Goal: Information Seeking & Learning: Learn about a topic

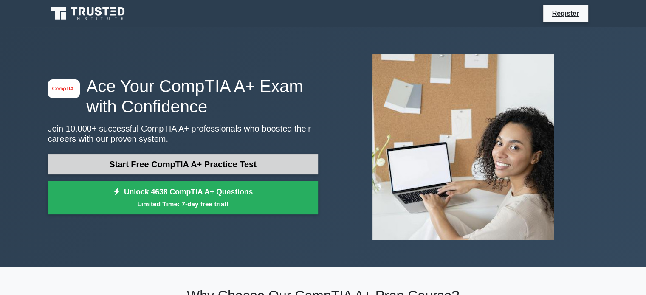
click at [254, 159] on link "Start Free CompTIA A+ Practice Test" at bounding box center [183, 164] width 270 height 20
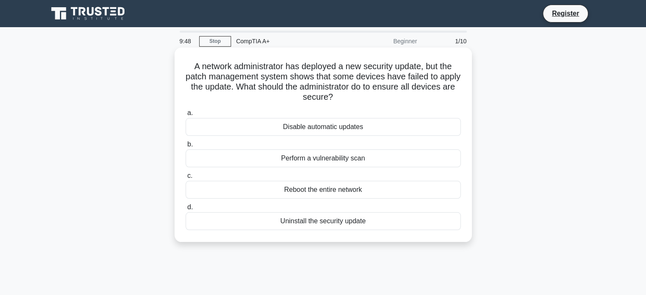
drag, startPoint x: 384, startPoint y: 98, endPoint x: 258, endPoint y: 93, distance: 125.5
click at [258, 93] on h5 "A network administrator has deployed a new security update, but the patch manag…" at bounding box center [323, 82] width 277 height 42
click at [369, 164] on div "Perform a vulnerability scan" at bounding box center [323, 159] width 275 height 18
click at [186, 147] on input "b. Perform a vulnerability scan" at bounding box center [186, 145] width 0 height 6
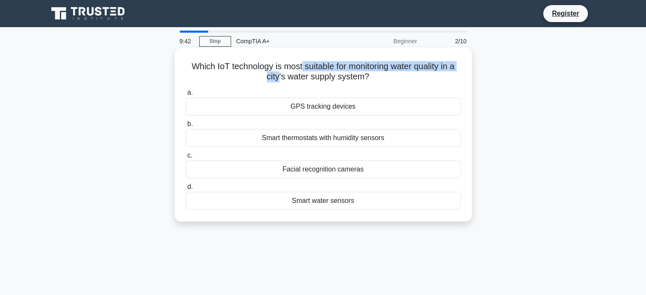
drag, startPoint x: 296, startPoint y: 68, endPoint x: 277, endPoint y: 74, distance: 19.8
click at [277, 74] on h5 "Which IoT technology is most suitable for monitoring water quality in a city's …" at bounding box center [323, 71] width 277 height 21
drag, startPoint x: 264, startPoint y: 71, endPoint x: 346, endPoint y: 71, distance: 82.0
click at [346, 71] on h5 "Which IoT technology is most suitable for monitoring water quality in a city's …" at bounding box center [323, 71] width 277 height 21
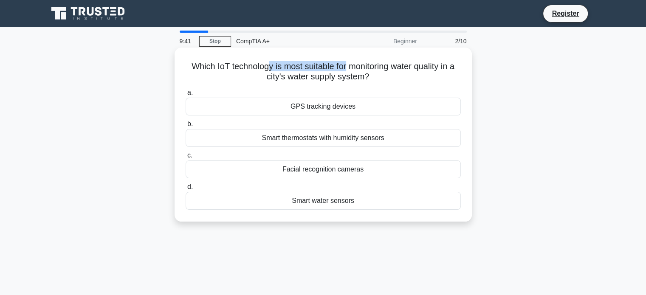
click at [346, 71] on h5 "Which IoT technology is most suitable for monitoring water quality in a city's …" at bounding box center [323, 71] width 277 height 21
click at [338, 71] on h5 "Which IoT technology is most suitable for monitoring water quality in a city's …" at bounding box center [323, 71] width 277 height 21
drag, startPoint x: 320, startPoint y: 71, endPoint x: 405, endPoint y: 73, distance: 85.0
click at [404, 73] on h5 "Which IoT technology is most suitable for monitoring water quality in a city's …" at bounding box center [323, 71] width 277 height 21
click at [411, 73] on h5 "Which IoT technology is most suitable for monitoring water quality in a city's …" at bounding box center [323, 71] width 277 height 21
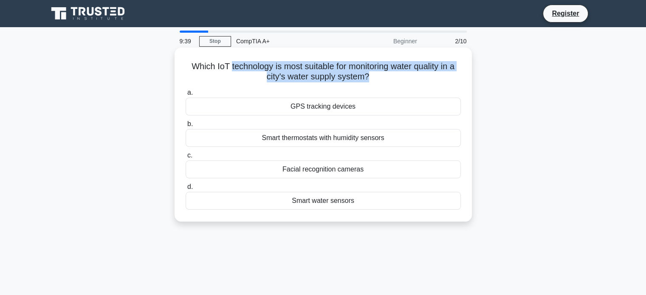
drag, startPoint x: 410, startPoint y: 73, endPoint x: 256, endPoint y: 67, distance: 154.0
click at [256, 67] on h5 "Which IoT technology is most suitable for monitoring water quality in a city's …" at bounding box center [323, 71] width 277 height 21
drag, startPoint x: 354, startPoint y: 75, endPoint x: 371, endPoint y: 77, distance: 17.1
click at [371, 77] on h5 "Which IoT technology is most suitable for monitoring water quality in a city's …" at bounding box center [323, 71] width 277 height 21
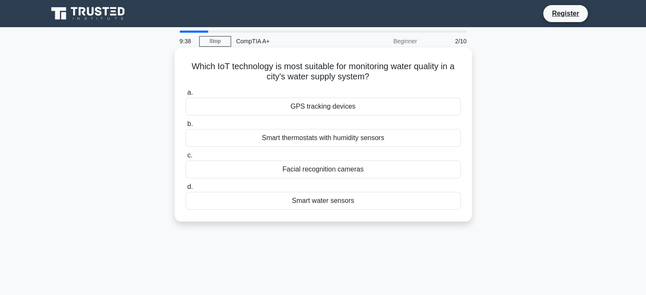
click at [371, 77] on icon ".spinner_0XTQ{transform-origin:center;animation:spinner_y6GP .75s linear infini…" at bounding box center [374, 77] width 10 height 10
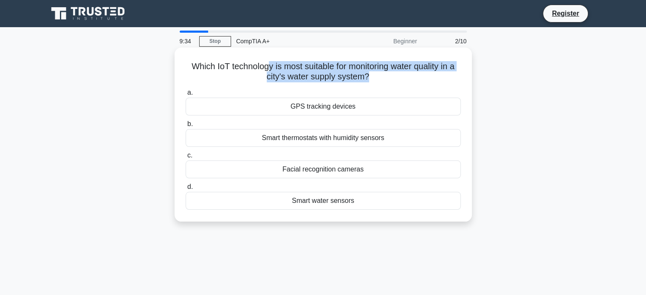
drag, startPoint x: 369, startPoint y: 78, endPoint x: 267, endPoint y: 71, distance: 102.2
click at [267, 71] on h5 "Which IoT technology is most suitable for monitoring water quality in a city's …" at bounding box center [323, 71] width 277 height 21
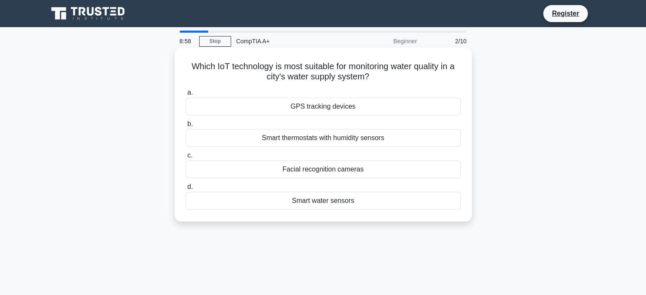
click at [403, 137] on div "Smart thermostats with humidity sensors" at bounding box center [323, 138] width 275 height 18
click at [186, 127] on input "b. Smart thermostats with humidity sensors" at bounding box center [186, 125] width 0 height 6
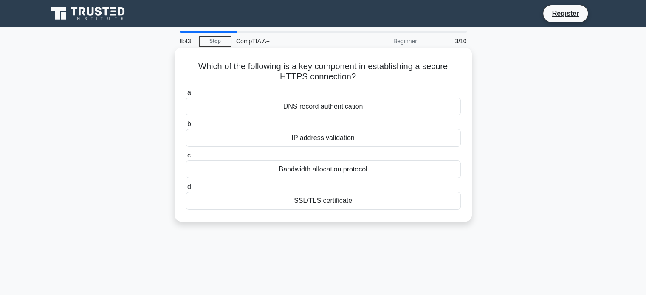
click at [357, 201] on div "SSL/TLS certificate" at bounding box center [323, 201] width 275 height 18
click at [186, 190] on input "d. SSL/TLS certificate" at bounding box center [186, 187] width 0 height 6
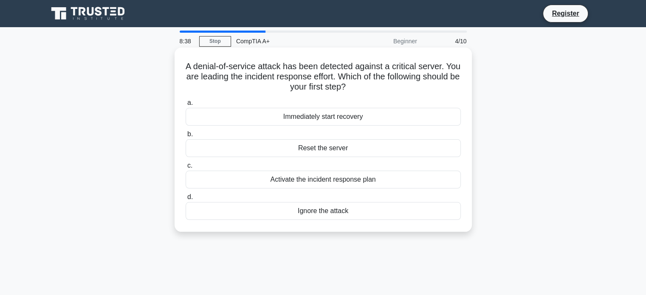
drag, startPoint x: 371, startPoint y: 91, endPoint x: 244, endPoint y: 83, distance: 126.4
click at [244, 83] on h5 "A denial-of-service attack has been detected against a critical server. You are…" at bounding box center [323, 76] width 277 height 31
click at [243, 77] on h5 "A denial-of-service attack has been detected against a critical server. You are…" at bounding box center [323, 76] width 277 height 31
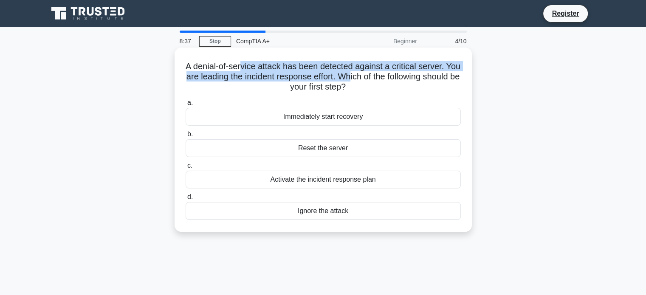
drag, startPoint x: 248, startPoint y: 64, endPoint x: 396, endPoint y: 74, distance: 148.3
click at [388, 74] on h5 "A denial-of-service attack has been detected against a critical server. You are…" at bounding box center [323, 76] width 277 height 31
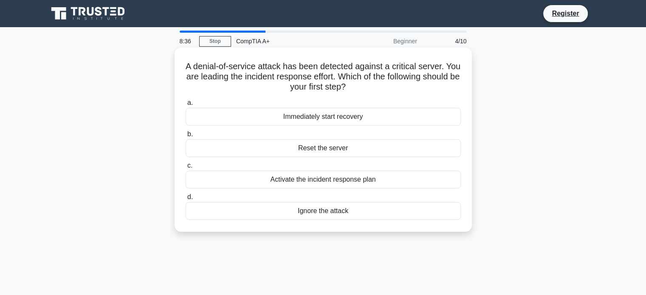
click at [397, 74] on h5 "A denial-of-service attack has been detected against a critical server. You are…" at bounding box center [323, 76] width 277 height 31
drag, startPoint x: 392, startPoint y: 85, endPoint x: 317, endPoint y: 96, distance: 76.1
click at [317, 96] on div "A denial-of-service attack has been detected against a critical server. You are…" at bounding box center [323, 140] width 291 height 178
drag, startPoint x: 336, startPoint y: 85, endPoint x: 387, endPoint y: 94, distance: 51.8
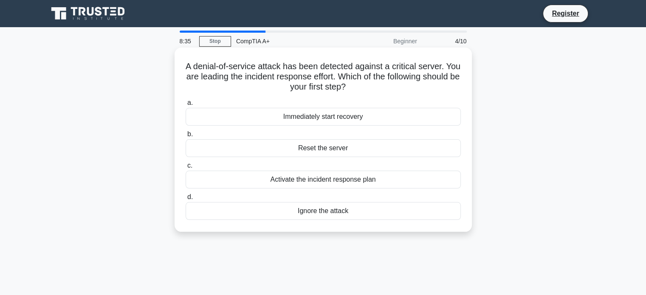
click at [387, 94] on div "A denial-of-service attack has been detected against a critical server. You are…" at bounding box center [323, 140] width 291 height 178
drag, startPoint x: 349, startPoint y: 81, endPoint x: 386, endPoint y: 83, distance: 37.5
click at [386, 83] on h5 "A denial-of-service attack has been detected against a critical server. You are…" at bounding box center [323, 76] width 277 height 31
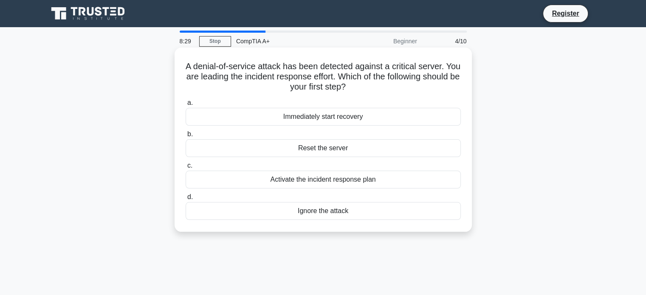
drag, startPoint x: 380, startPoint y: 83, endPoint x: 346, endPoint y: 79, distance: 34.6
click at [346, 79] on h5 "A denial-of-service attack has been detected against a critical server. You are…" at bounding box center [323, 76] width 277 height 31
drag, startPoint x: 339, startPoint y: 78, endPoint x: 363, endPoint y: 81, distance: 24.0
click at [363, 81] on h5 "A denial-of-service attack has been detected against a critical server. You are…" at bounding box center [323, 76] width 277 height 31
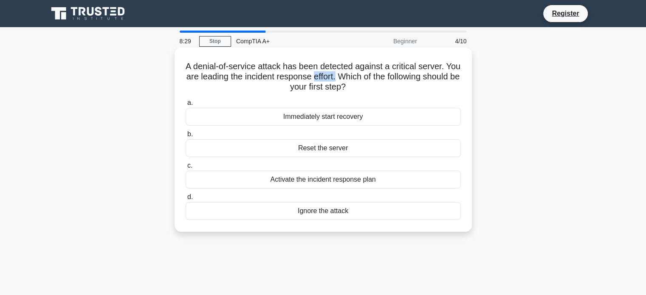
click at [363, 81] on h5 "A denial-of-service attack has been detected against a critical server. You are…" at bounding box center [323, 76] width 277 height 31
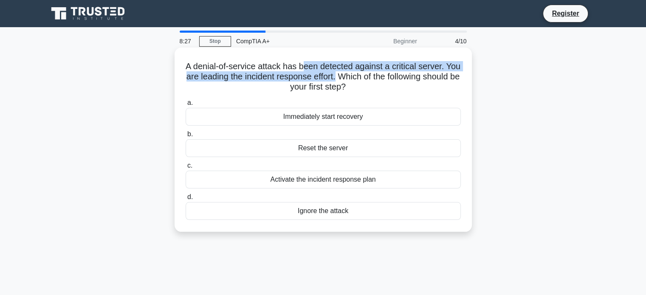
drag, startPoint x: 360, startPoint y: 81, endPoint x: 310, endPoint y: 71, distance: 50.8
click at [310, 71] on h5 "A denial-of-service attack has been detected against a critical server. You are…" at bounding box center [323, 76] width 277 height 31
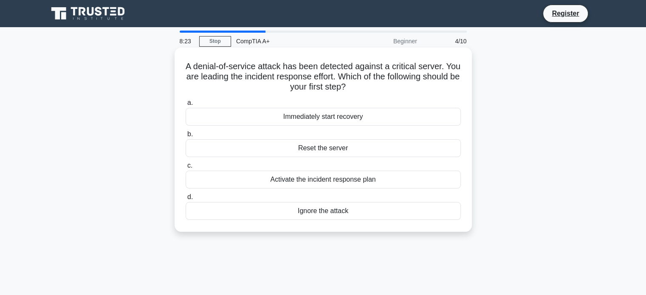
click at [389, 185] on div "Activate the incident response plan" at bounding box center [323, 180] width 275 height 18
click at [186, 169] on input "c. Activate the incident response plan" at bounding box center [186, 166] width 0 height 6
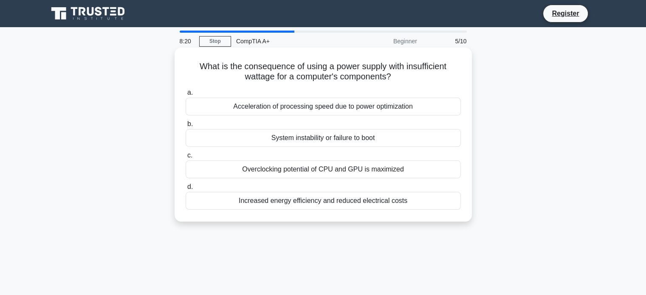
click at [357, 76] on h5 "What is the consequence of using a power supply with insufficient wattage for a…" at bounding box center [323, 71] width 277 height 21
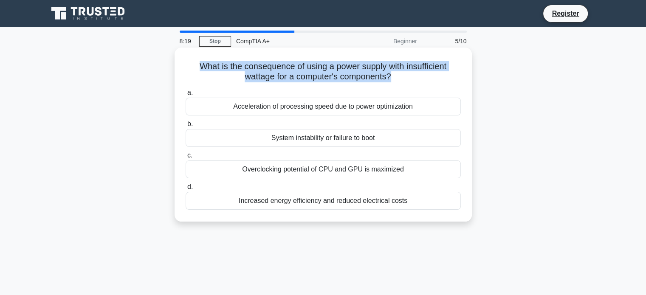
click at [357, 76] on h5 "What is the consequence of using a power supply with insufficient wattage for a…" at bounding box center [323, 71] width 277 height 21
click at [366, 74] on h5 "What is the consequence of using a power supply with insufficient wattage for a…" at bounding box center [323, 71] width 277 height 21
click at [388, 71] on h5 "What is the consequence of using a power supply with insufficient wattage for a…" at bounding box center [323, 71] width 277 height 21
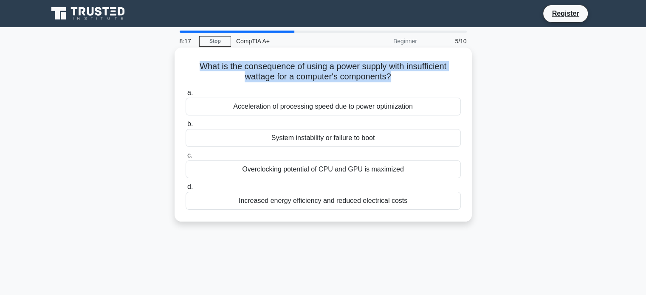
drag, startPoint x: 416, startPoint y: 73, endPoint x: 350, endPoint y: 77, distance: 66.0
click at [350, 77] on h5 "What is the consequence of using a power supply with insufficient wattage for a…" at bounding box center [323, 71] width 277 height 21
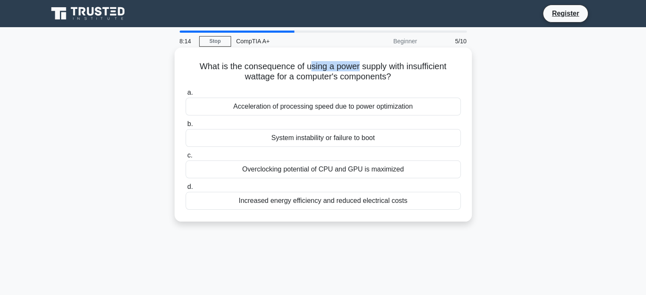
drag, startPoint x: 358, startPoint y: 66, endPoint x: 305, endPoint y: 66, distance: 53.1
click at [305, 66] on h5 "What is the consequence of using a power supply with insufficient wattage for a…" at bounding box center [323, 71] width 277 height 21
drag, startPoint x: 305, startPoint y: 66, endPoint x: 392, endPoint y: 66, distance: 87.1
click at [392, 66] on h5 "What is the consequence of using a power supply with insufficient wattage for a…" at bounding box center [323, 71] width 277 height 21
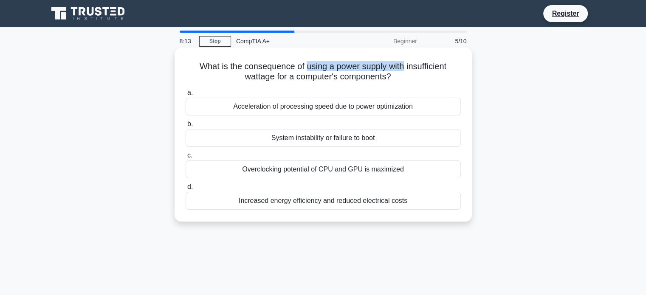
click at [393, 66] on h5 "What is the consequence of using a power supply with insufficient wattage for a…" at bounding box center [323, 71] width 277 height 21
drag, startPoint x: 350, startPoint y: 73, endPoint x: 324, endPoint y: 76, distance: 26.6
click at [324, 76] on h5 "What is the consequence of using a power supply with insufficient wattage for a…" at bounding box center [323, 71] width 277 height 21
click at [323, 76] on h5 "What is the consequence of using a power supply with insufficient wattage for a…" at bounding box center [323, 71] width 277 height 21
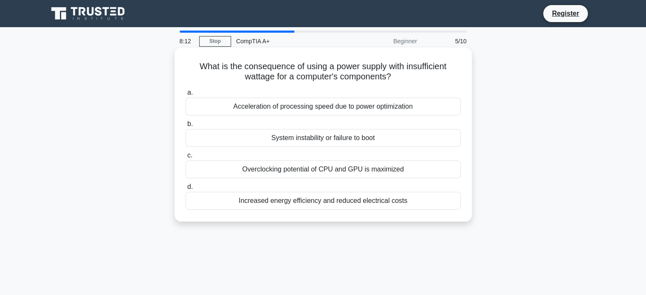
click at [340, 88] on label "a. Acceleration of processing speed due to power optimization" at bounding box center [323, 102] width 275 height 28
click at [186, 90] on input "a. Acceleration of processing speed due to power optimization" at bounding box center [186, 93] width 0 height 6
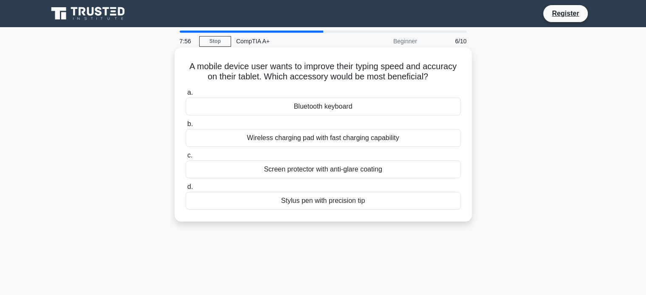
click at [433, 110] on div "Bluetooth keyboard" at bounding box center [323, 107] width 275 height 18
click at [186, 96] on input "a. Bluetooth keyboard" at bounding box center [186, 93] width 0 height 6
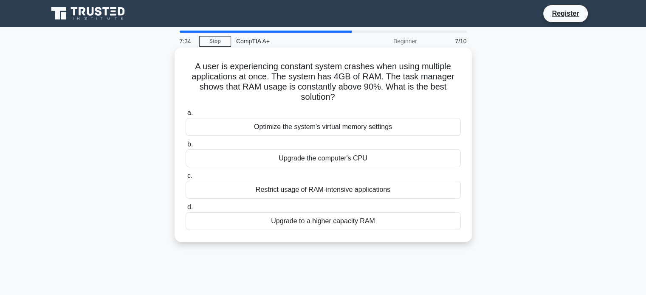
click at [405, 128] on div "Optimize the system's virtual memory settings" at bounding box center [323, 127] width 275 height 18
click at [186, 116] on input "a. Optimize the system's virtual memory settings" at bounding box center [186, 114] width 0 height 6
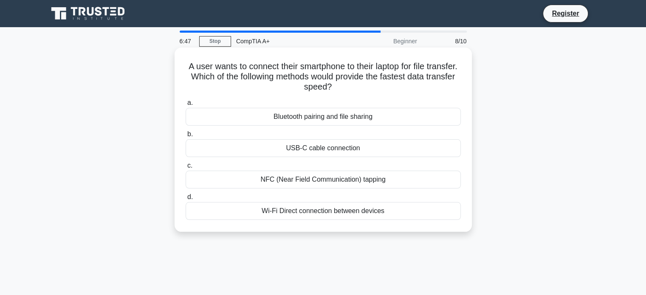
click at [351, 151] on div "USB-C cable connection" at bounding box center [323, 148] width 275 height 18
click at [186, 137] on input "b. USB-C cable connection" at bounding box center [186, 135] width 0 height 6
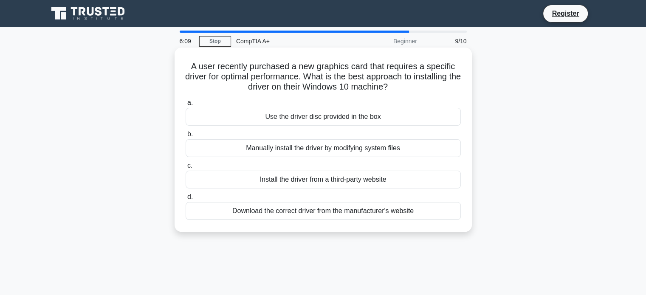
click at [308, 215] on div "Download the correct driver from the manufacturer's website" at bounding box center [323, 211] width 275 height 18
click at [186, 200] on input "d. Download the correct driver from the manufacturer's website" at bounding box center [186, 198] width 0 height 6
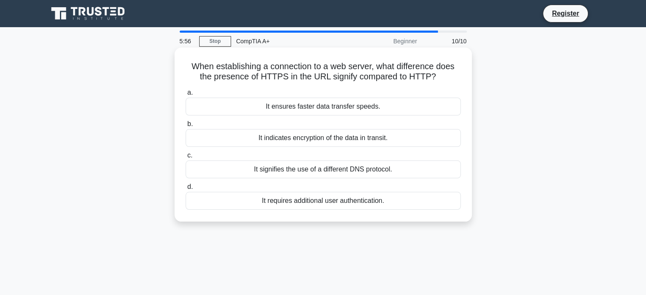
click at [338, 137] on div "It indicates encryption of the data in transit." at bounding box center [323, 138] width 275 height 18
click at [186, 127] on input "b. It indicates encryption of the data in transit." at bounding box center [186, 125] width 0 height 6
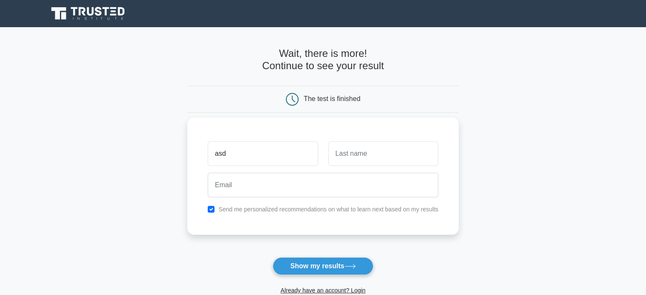
type input "asd"
click at [377, 156] on input "text" at bounding box center [384, 154] width 110 height 25
type input "asd"
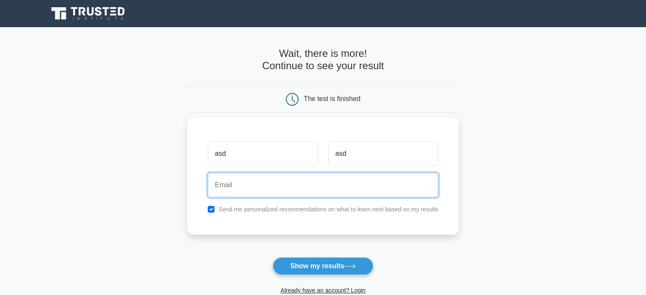
click at [335, 187] on input "email" at bounding box center [323, 185] width 231 height 25
click at [244, 180] on input "email" at bounding box center [323, 185] width 231 height 25
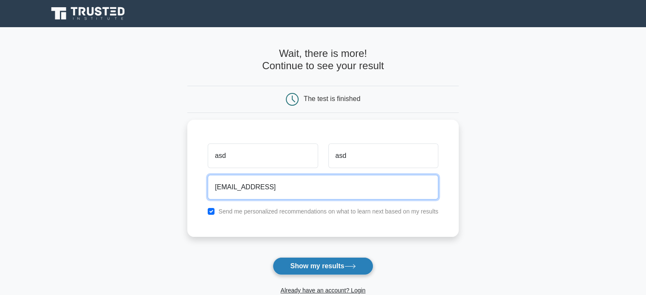
type input "asd@dasd.cas"
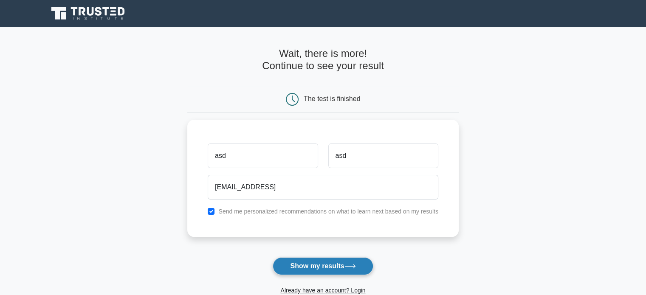
click at [337, 260] on button "Show my results" at bounding box center [323, 267] width 100 height 18
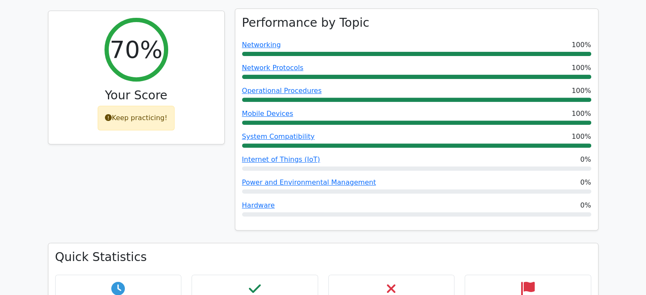
scroll to position [298, 0]
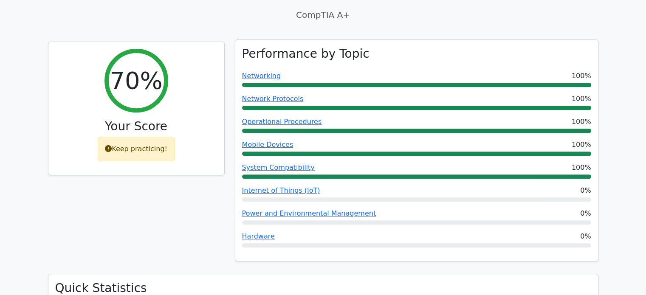
click at [384, 186] on div "Internet of Things (IoT) 0%" at bounding box center [416, 191] width 349 height 10
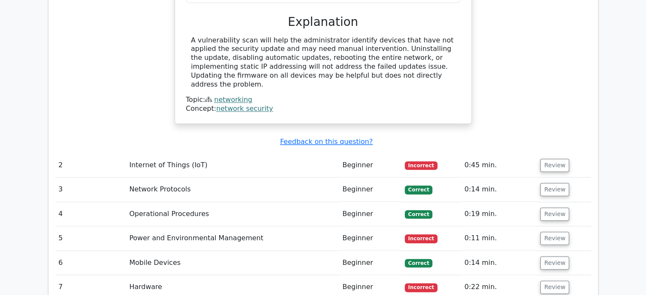
scroll to position [938, 0]
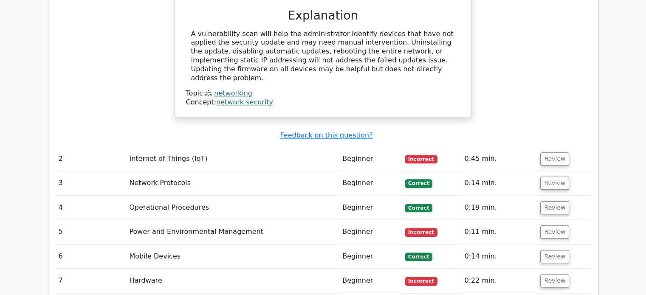
click at [241, 147] on td "Internet of Things (IoT)" at bounding box center [232, 159] width 213 height 24
click at [155, 147] on td "Internet of Things (IoT)" at bounding box center [232, 159] width 213 height 24
click at [372, 147] on td "Beginner" at bounding box center [370, 159] width 62 height 24
click at [549, 153] on button "Review" at bounding box center [555, 159] width 29 height 13
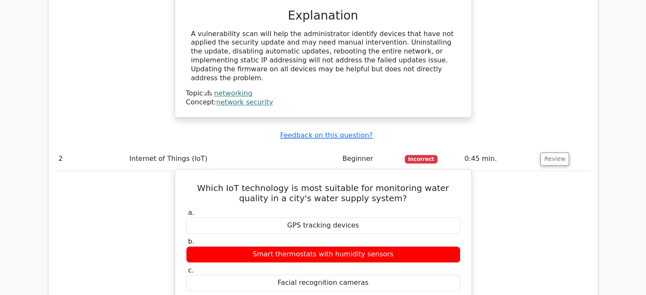
drag, startPoint x: 552, startPoint y: 132, endPoint x: 429, endPoint y: 153, distance: 124.7
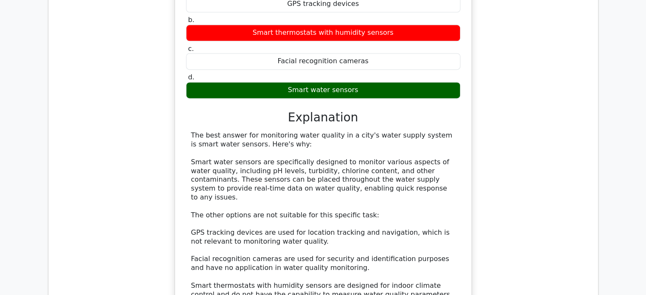
scroll to position [1193, 0]
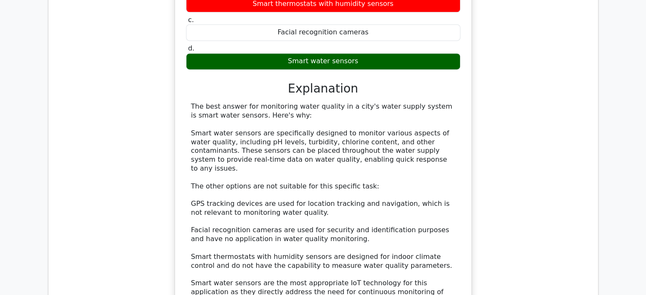
drag, startPoint x: 646, startPoint y: 187, endPoint x: 629, endPoint y: 179, distance: 18.3
drag, startPoint x: 640, startPoint y: 182, endPoint x: 639, endPoint y: 189, distance: 6.8
drag, startPoint x: 641, startPoint y: 181, endPoint x: 641, endPoint y: 190, distance: 8.9
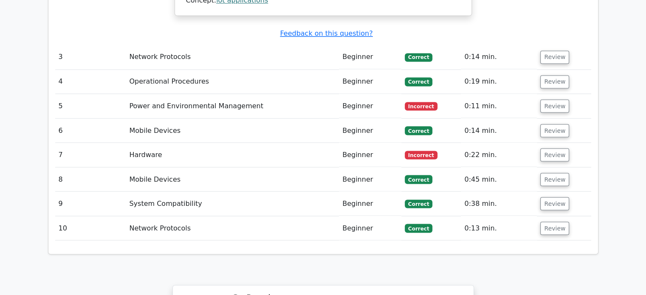
scroll to position [1474, 0]
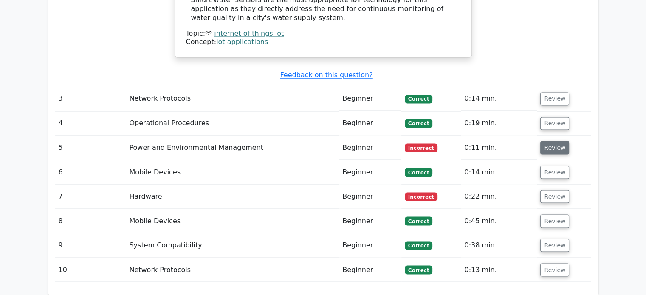
click at [544, 141] on button "Review" at bounding box center [555, 147] width 29 height 13
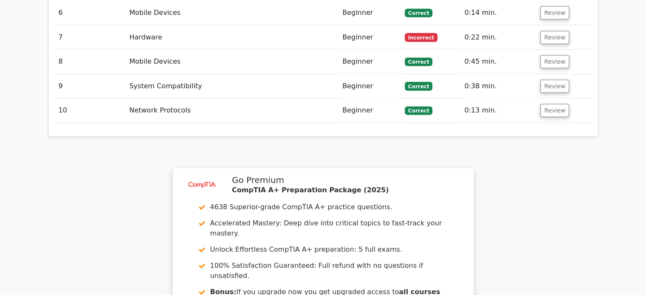
scroll to position [1828, 0]
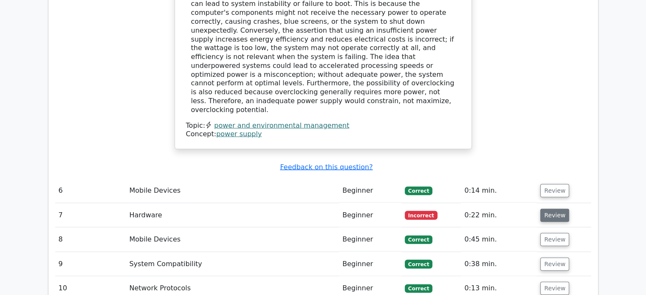
click at [544, 209] on button "Review" at bounding box center [555, 215] width 29 height 13
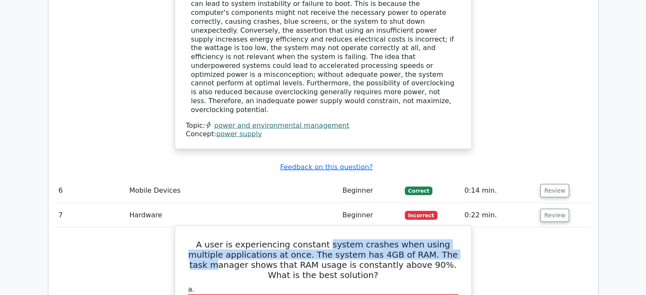
drag, startPoint x: 394, startPoint y: 192, endPoint x: 428, endPoint y: 195, distance: 33.3
click at [427, 240] on h5 "A user is experiencing constant system crashes when using multiple applications…" at bounding box center [323, 260] width 276 height 41
click at [430, 240] on h5 "A user is experiencing constant system crashes when using multiple applications…" at bounding box center [323, 260] width 276 height 41
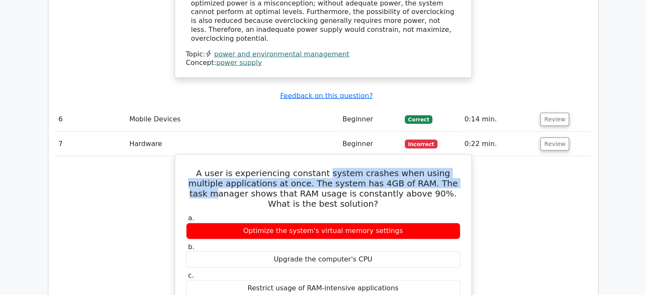
scroll to position [1913, 0]
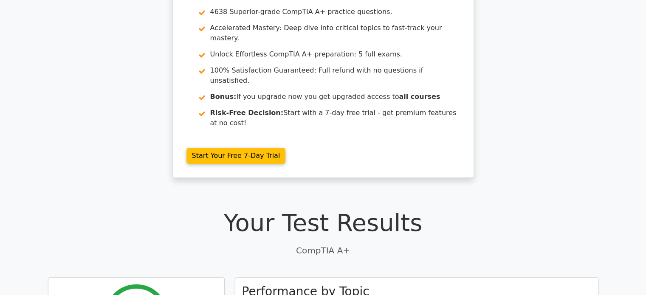
scroll to position [0, 0]
